Goal: Information Seeking & Learning: Understand process/instructions

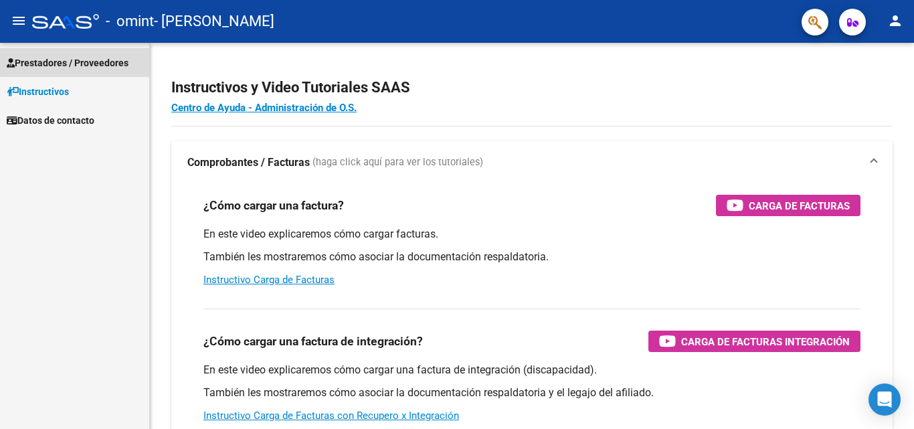
click at [78, 59] on span "Prestadores / Proveedores" at bounding box center [68, 63] width 122 height 15
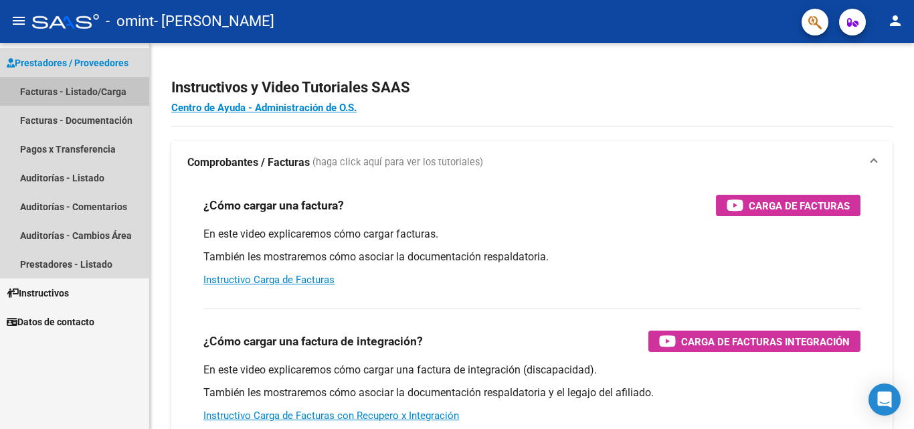
click at [71, 87] on link "Facturas - Listado/Carga" at bounding box center [74, 91] width 149 height 29
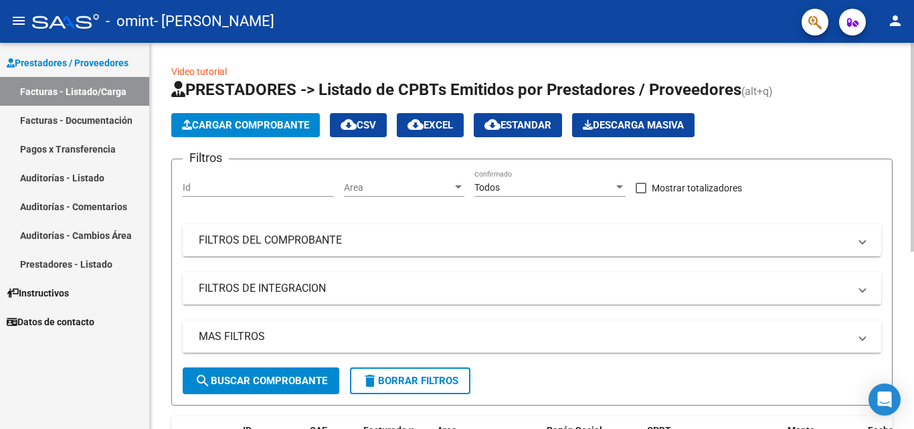
click at [909, 424] on div "Video tutorial PRESTADORES -> Listado de CPBTs Emitidos por Prestadores / Prove…" at bounding box center [532, 395] width 764 height 704
click at [913, 420] on div at bounding box center [912, 236] width 3 height 386
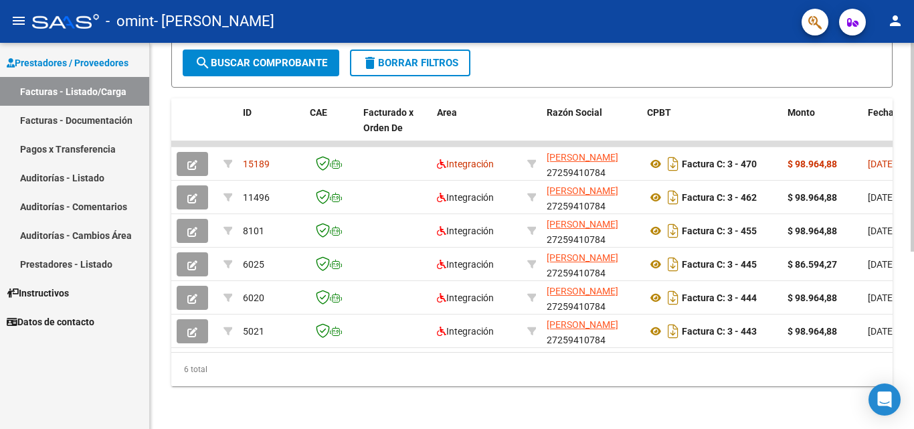
click at [913, 420] on div at bounding box center [912, 324] width 3 height 209
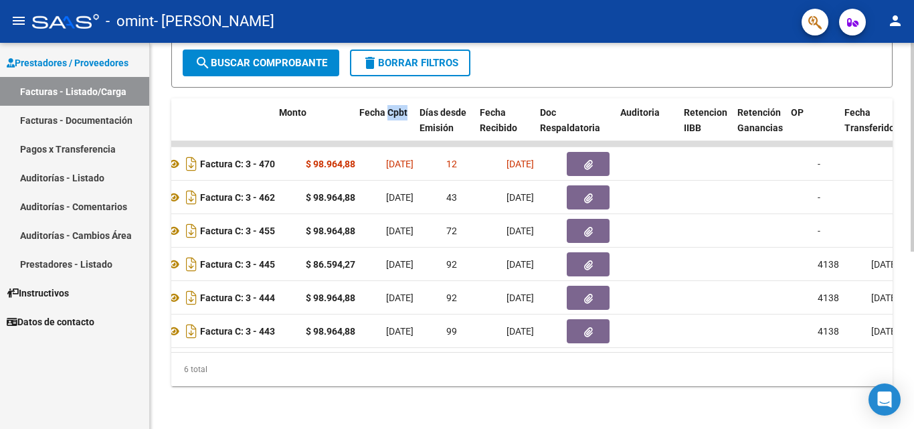
scroll to position [0, 509]
